Goal: Task Accomplishment & Management: Manage account settings

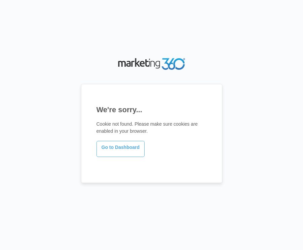
click at [118, 152] on link "Go to Dashboard" at bounding box center [121, 149] width 48 height 16
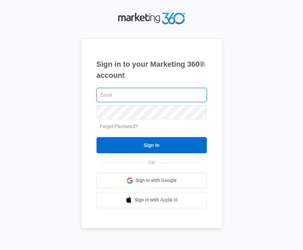
type input "ryan.m.smith919@gmail.com"
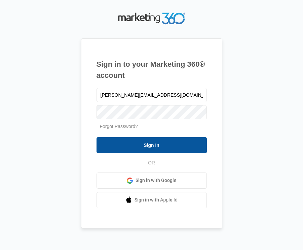
click at [130, 142] on input "Sign In" at bounding box center [152, 145] width 110 height 16
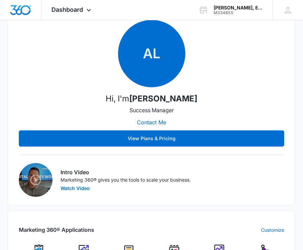
scroll to position [416, 0]
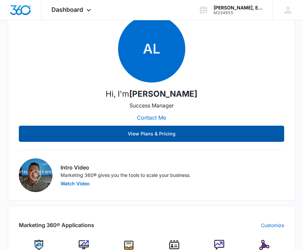
click at [67, 135] on button "View Plans & Pricing" at bounding box center [152, 134] width 266 height 16
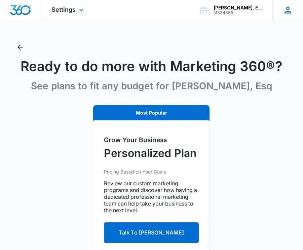
click at [282, 10] on div "RS R Smith [EMAIL_ADDRESS][DOMAIN_NAME] My Profile Notifications Support Logout…" at bounding box center [288, 10] width 31 height 20
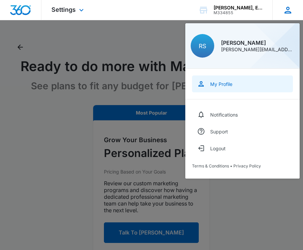
click at [233, 83] on link "My Profile" at bounding box center [242, 83] width 101 height 17
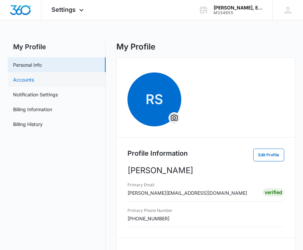
click at [34, 77] on link "Accounts" at bounding box center [23, 79] width 21 height 7
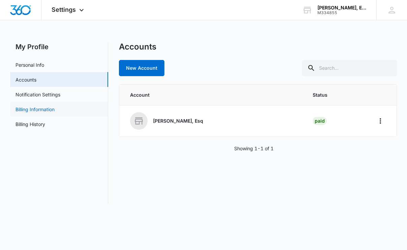
click at [50, 107] on link "Billing Information" at bounding box center [34, 109] width 39 height 7
